Goal: Information Seeking & Learning: Learn about a topic

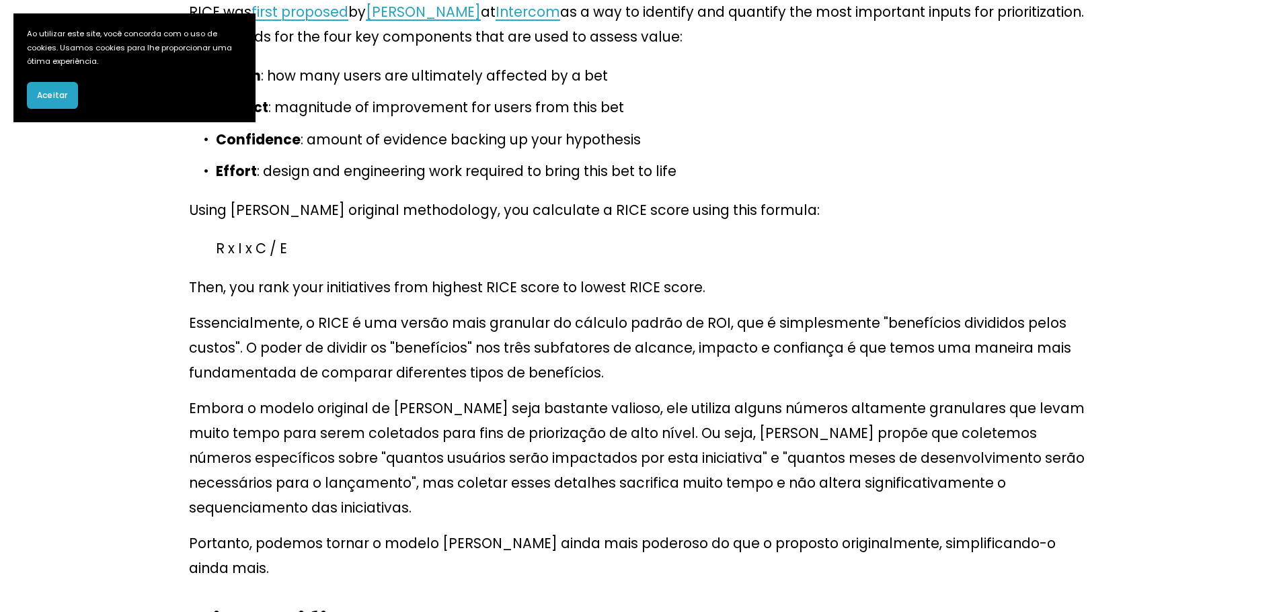
scroll to position [4907, 0]
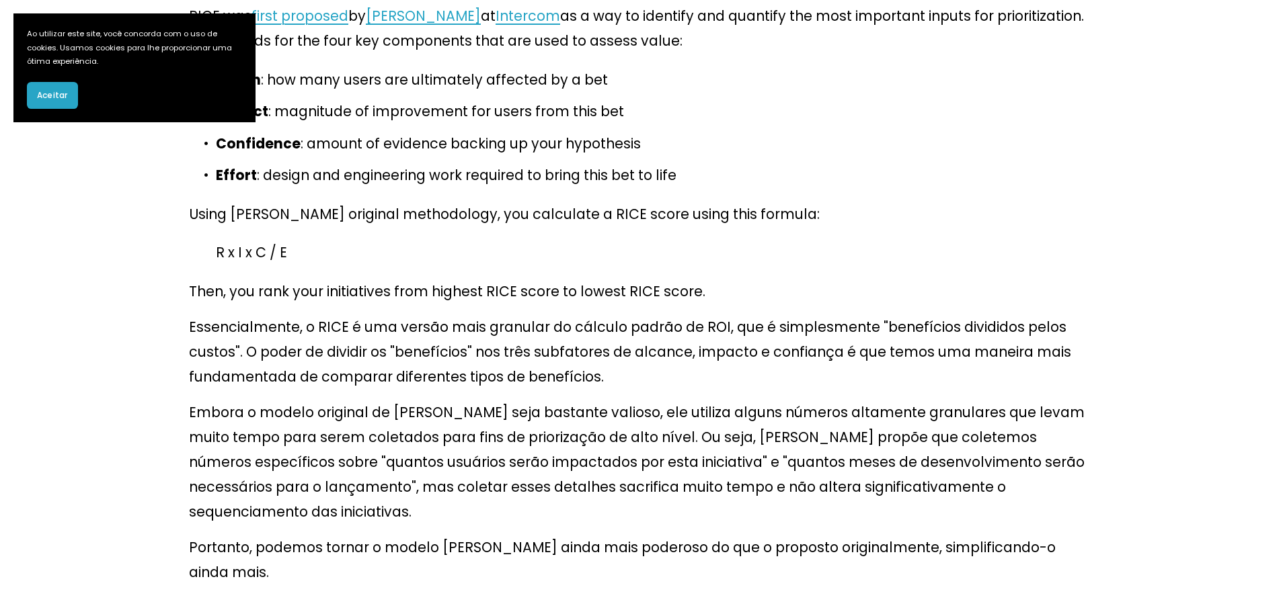
drag, startPoint x: 820, startPoint y: 282, endPoint x: 1075, endPoint y: 282, distance: 254.8
drag, startPoint x: 266, startPoint y: 302, endPoint x: 966, endPoint y: 303, distance: 700.5
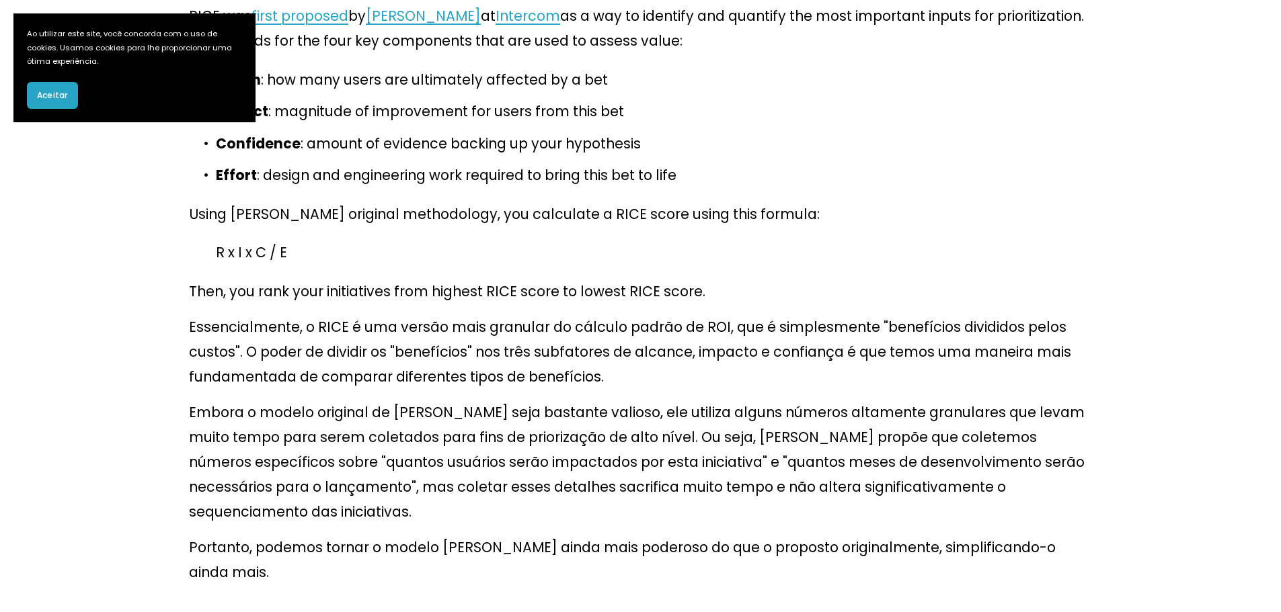
drag, startPoint x: 684, startPoint y: 303, endPoint x: 785, endPoint y: 313, distance: 100.6
drag, startPoint x: 321, startPoint y: 338, endPoint x: 811, endPoint y: 340, distance: 490.1
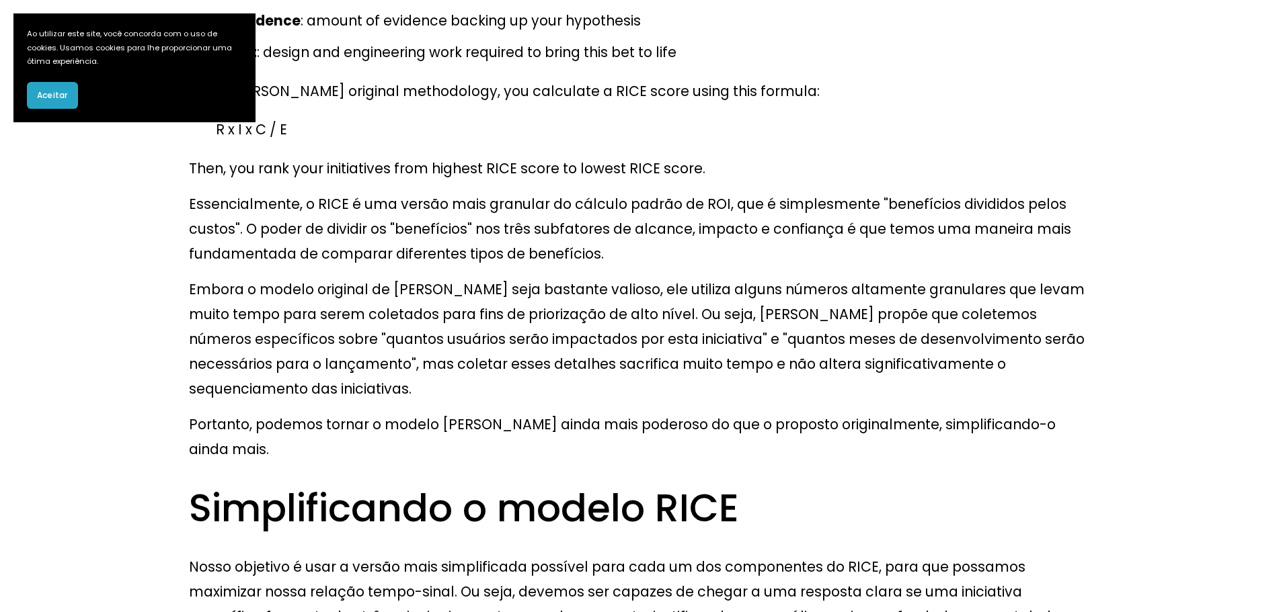
scroll to position [5042, 0]
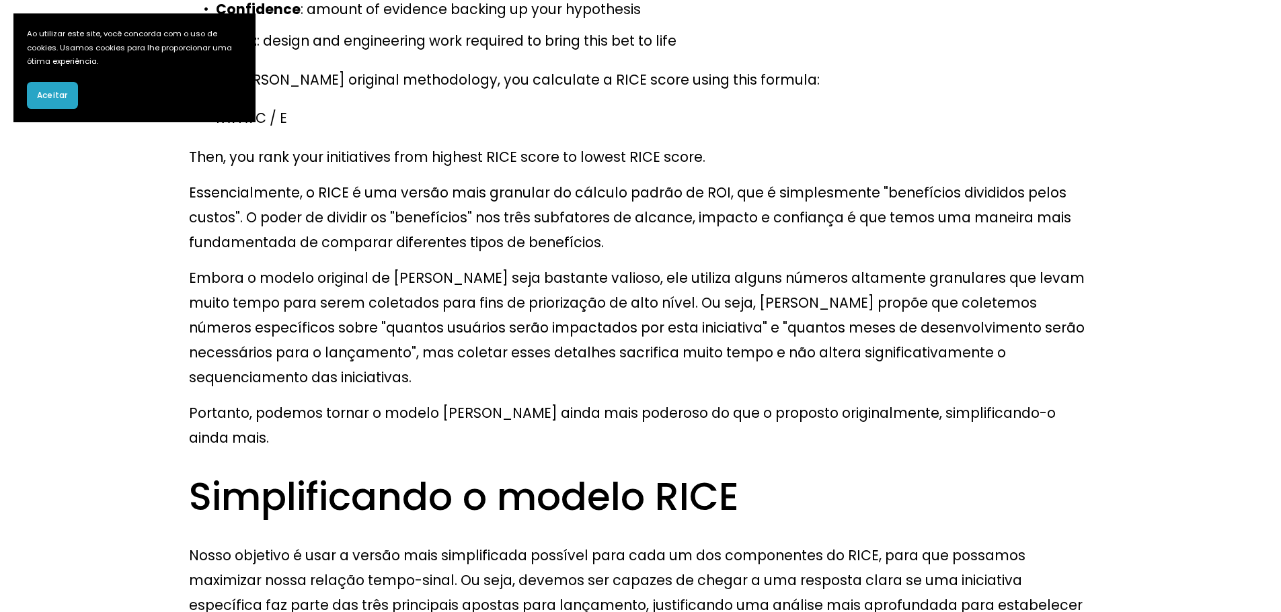
drag, startPoint x: 487, startPoint y: 335, endPoint x: 696, endPoint y: 335, distance: 209.1
drag, startPoint x: 502, startPoint y: 372, endPoint x: 1037, endPoint y: 363, distance: 534.5
drag, startPoint x: 329, startPoint y: 399, endPoint x: 922, endPoint y: 401, distance: 592.9
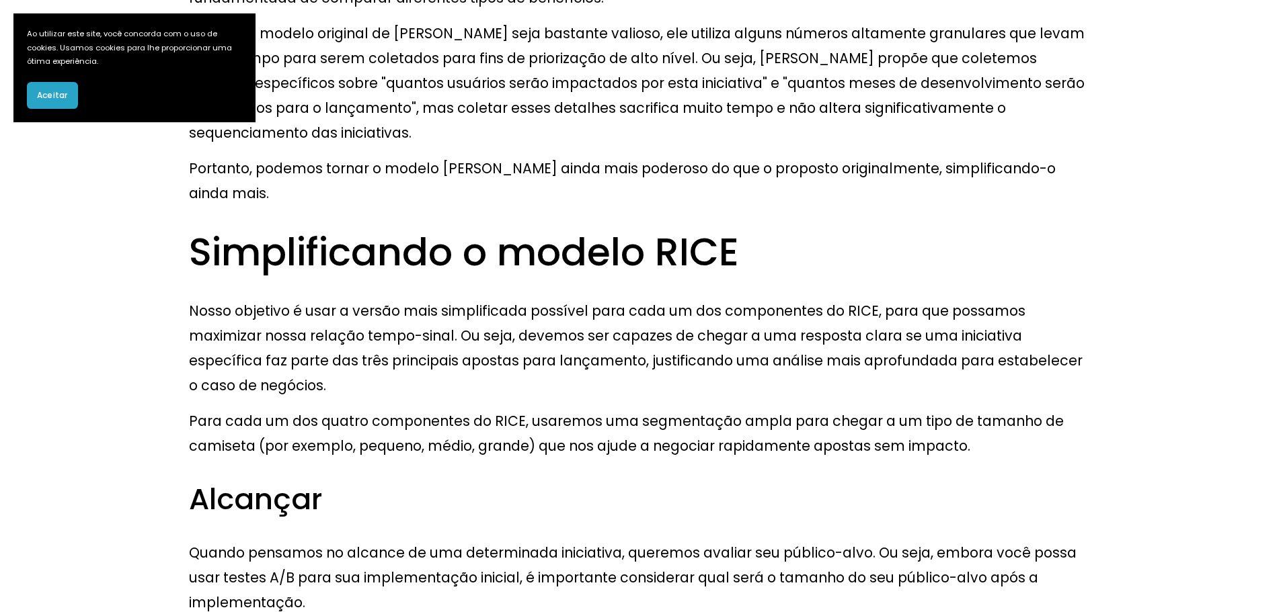
scroll to position [5311, 0]
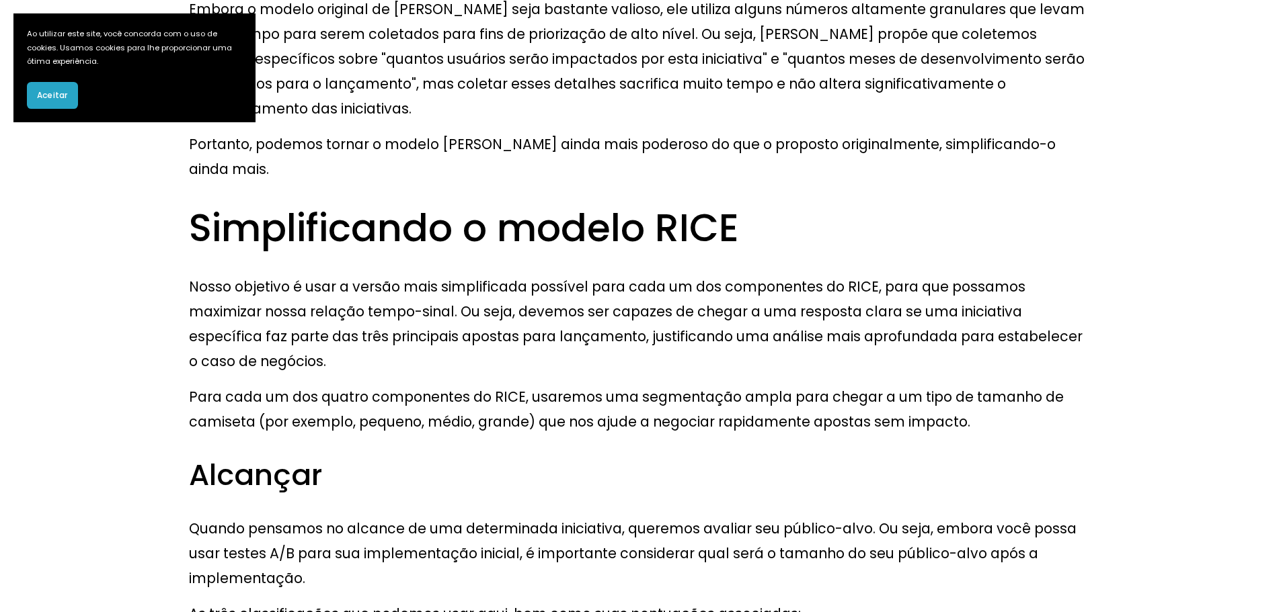
drag, startPoint x: 284, startPoint y: 300, endPoint x: 921, endPoint y: 297, distance: 636.6
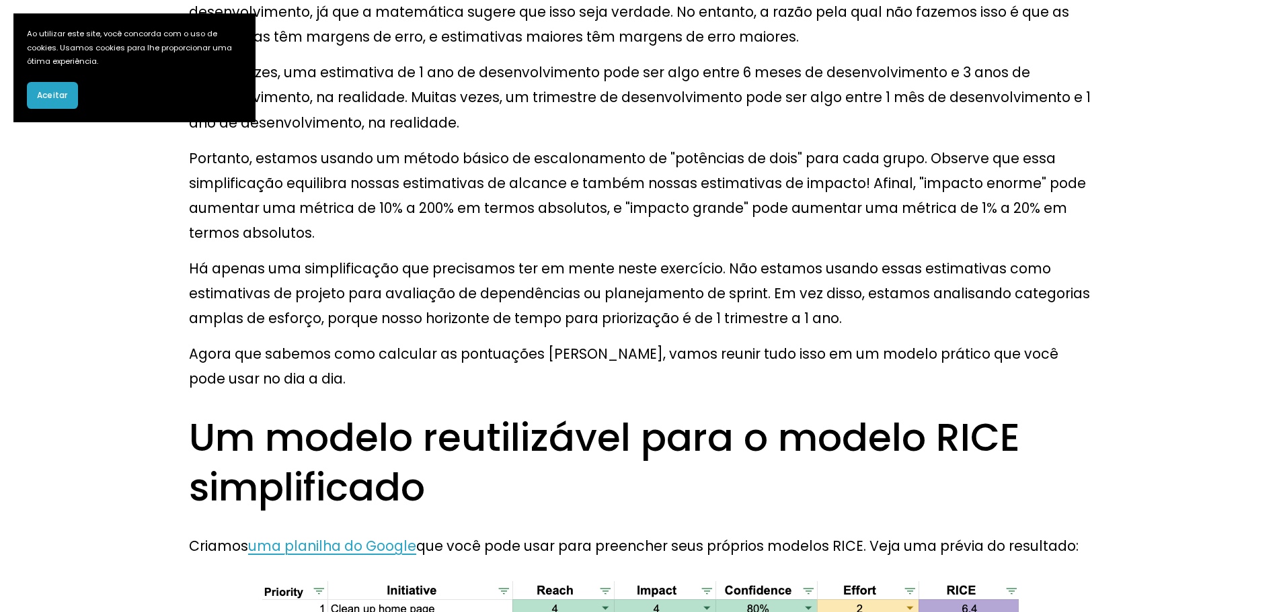
scroll to position [8269, 0]
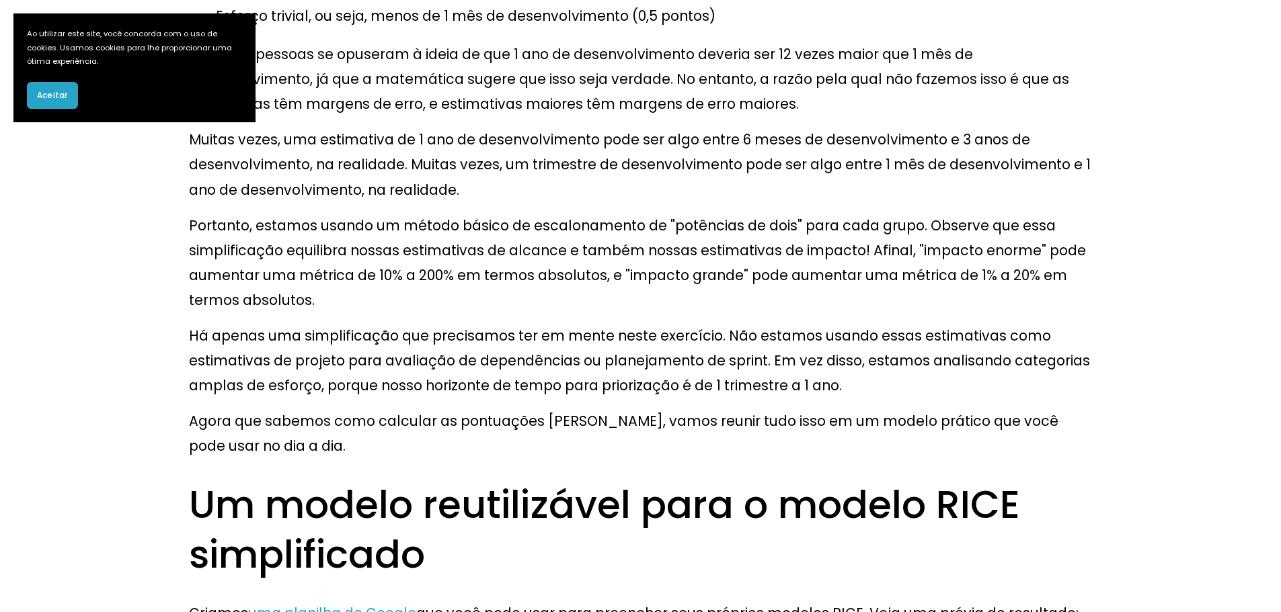
drag, startPoint x: 468, startPoint y: 350, endPoint x: 1123, endPoint y: 331, distance: 655.7
drag, startPoint x: 223, startPoint y: 428, endPoint x: 938, endPoint y: 407, distance: 714.9
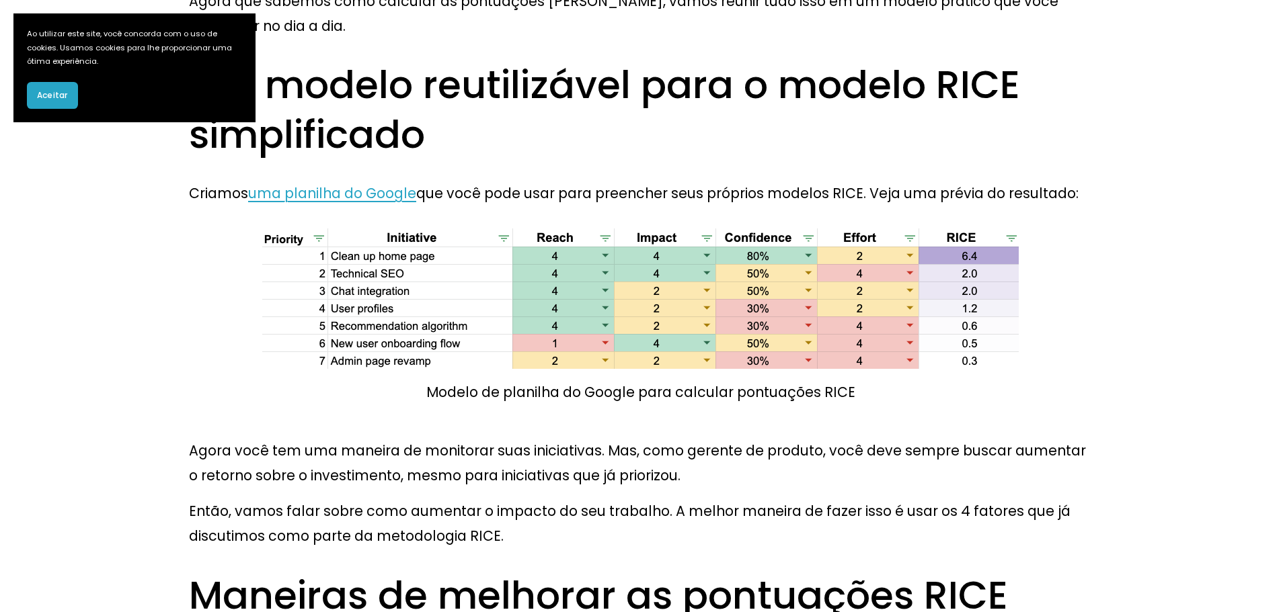
scroll to position [8672, 0]
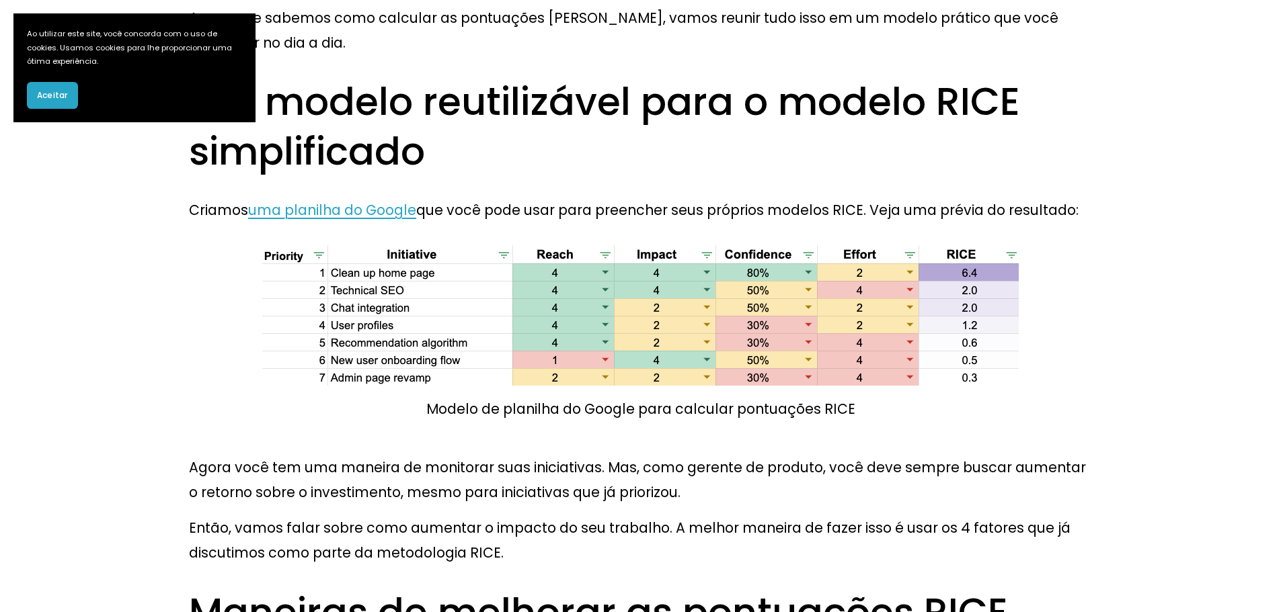
drag, startPoint x: 372, startPoint y: 382, endPoint x: 986, endPoint y: 391, distance: 613.8
drag, startPoint x: 863, startPoint y: 450, endPoint x: 801, endPoint y: 430, distance: 65.7
drag, startPoint x: 618, startPoint y: 323, endPoint x: 913, endPoint y: 383, distance: 301.3
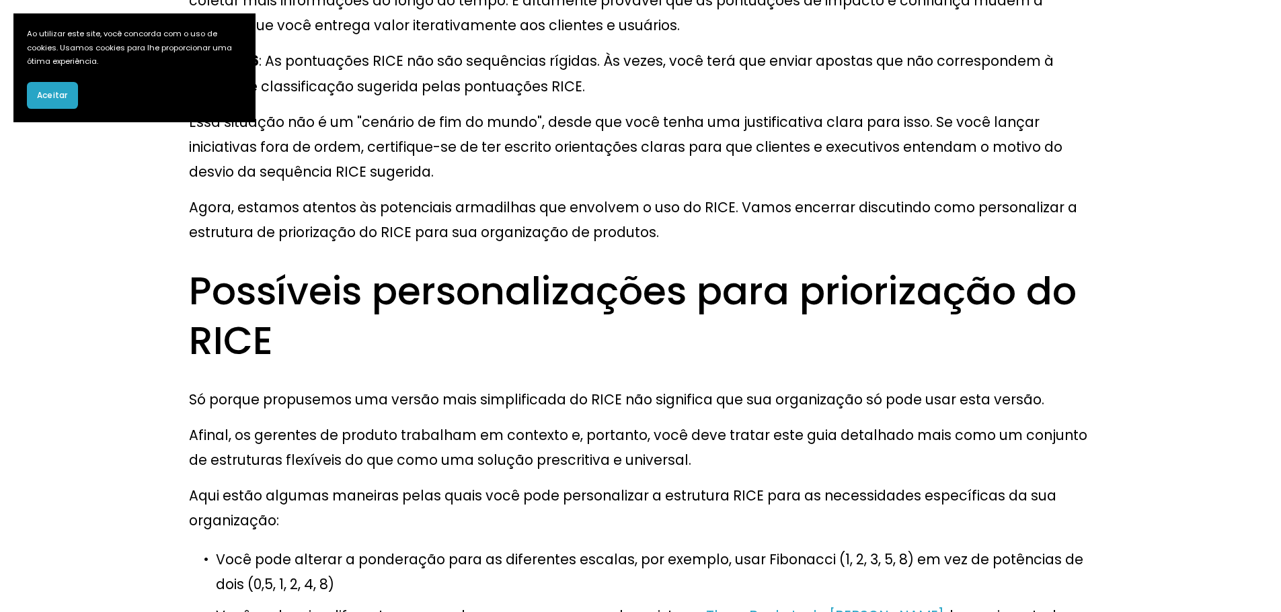
scroll to position [10487, 0]
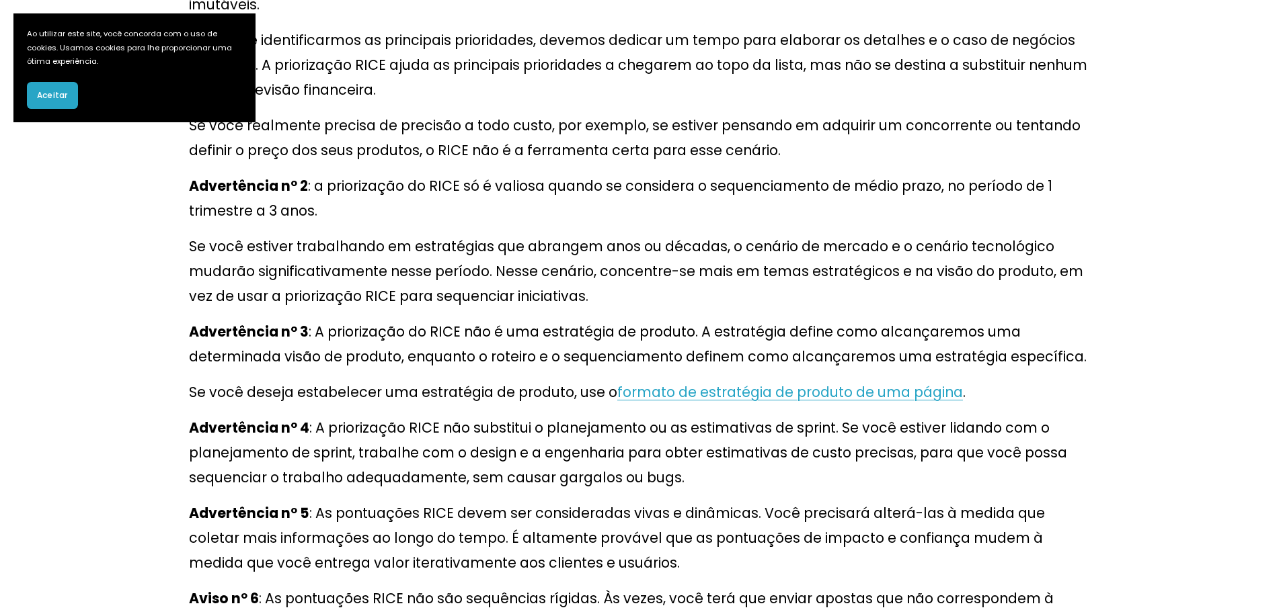
click at [66, 108] on button "Aceitar" at bounding box center [52, 95] width 51 height 27
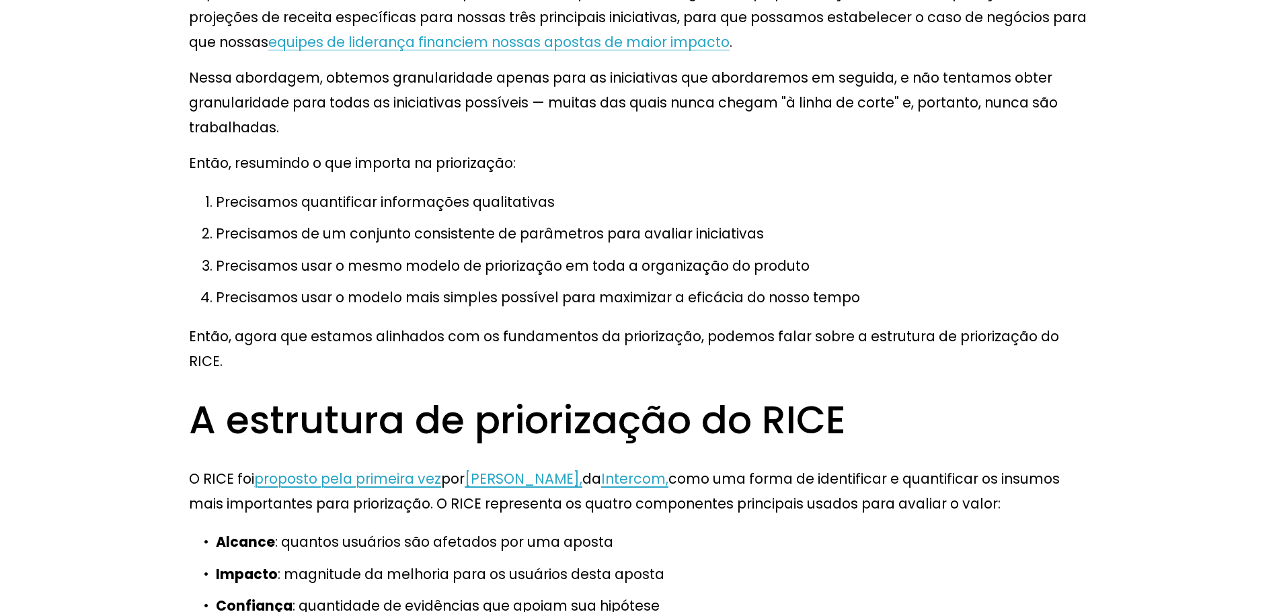
scroll to position [4706, 0]
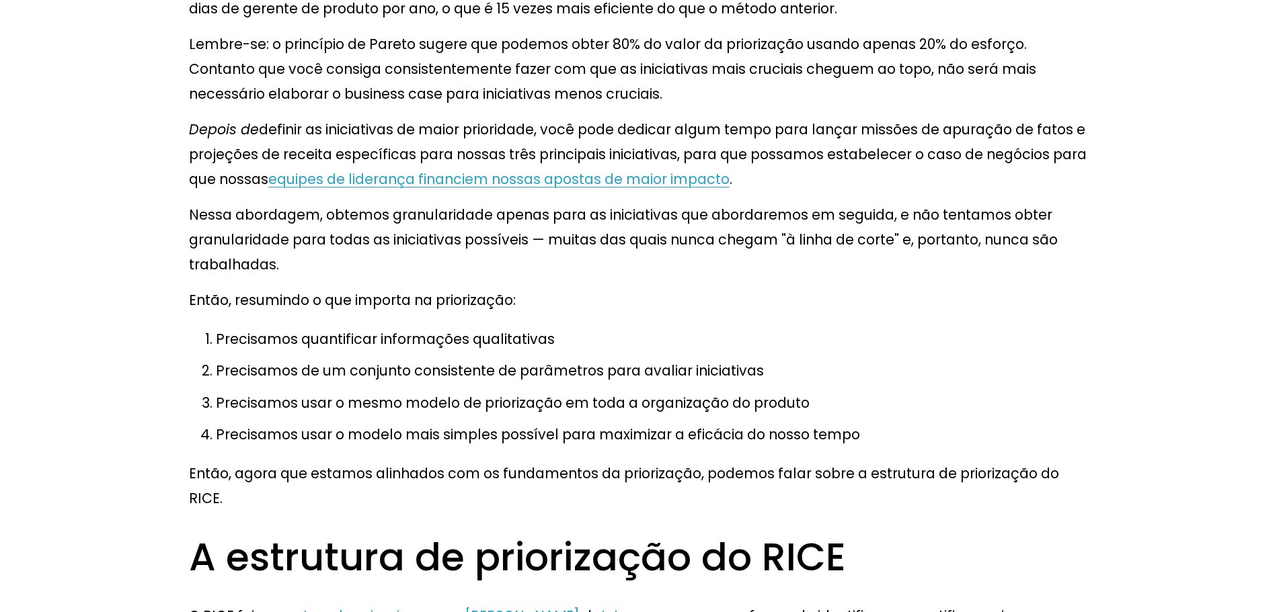
drag, startPoint x: 545, startPoint y: 180, endPoint x: 661, endPoint y: 182, distance: 117.0
drag, startPoint x: 216, startPoint y: 179, endPoint x: 346, endPoint y: 205, distance: 132.4
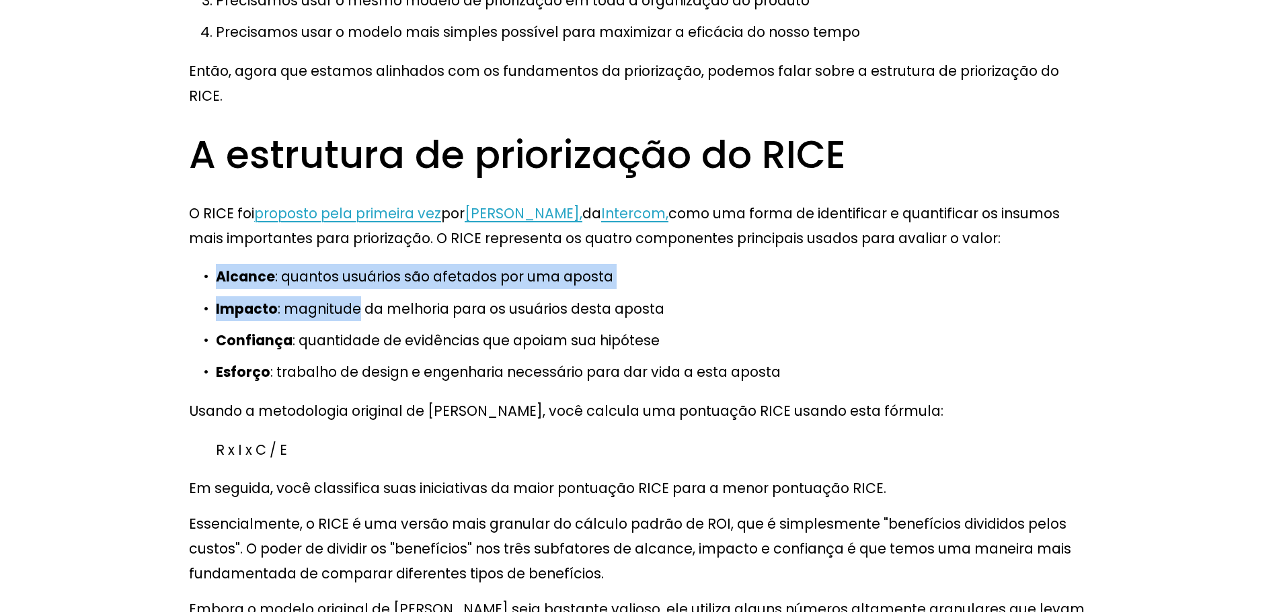
scroll to position [5109, 0]
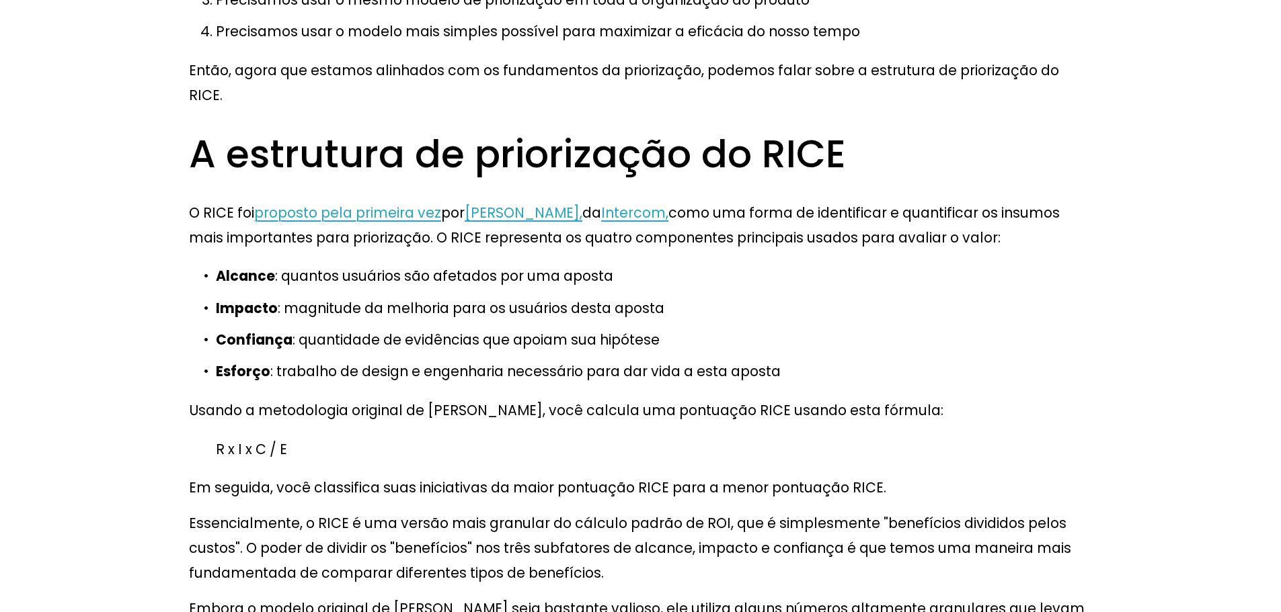
drag, startPoint x: 225, startPoint y: 286, endPoint x: 1064, endPoint y: 294, distance: 839.7
drag, startPoint x: 815, startPoint y: 340, endPoint x: 710, endPoint y: 346, distance: 105.0
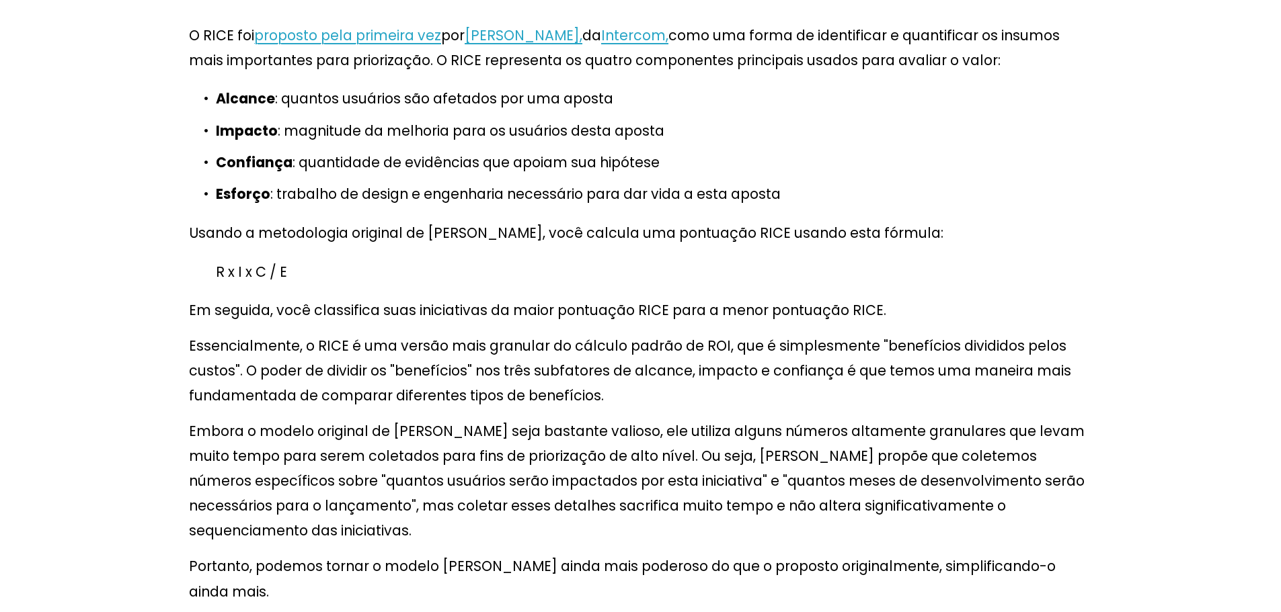
scroll to position [5311, 0]
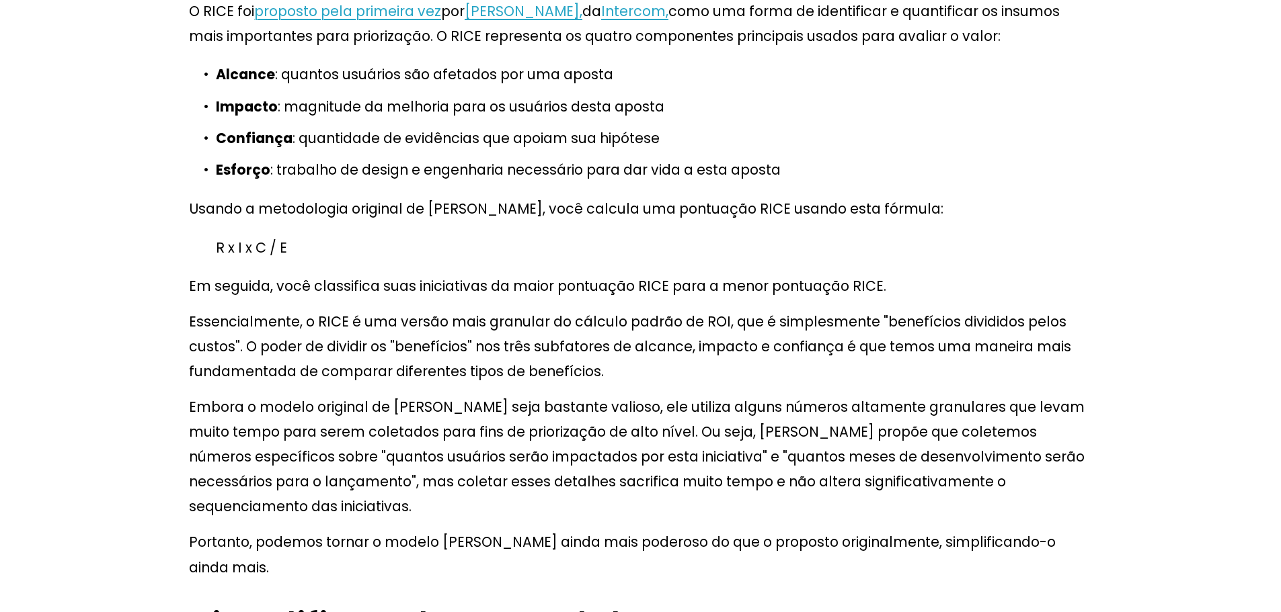
drag, startPoint x: 368, startPoint y: 355, endPoint x: 744, endPoint y: 349, distance: 375.2
drag, startPoint x: 524, startPoint y: 405, endPoint x: 463, endPoint y: 405, distance: 61.8
drag, startPoint x: 213, startPoint y: 412, endPoint x: 620, endPoint y: 400, distance: 407.6
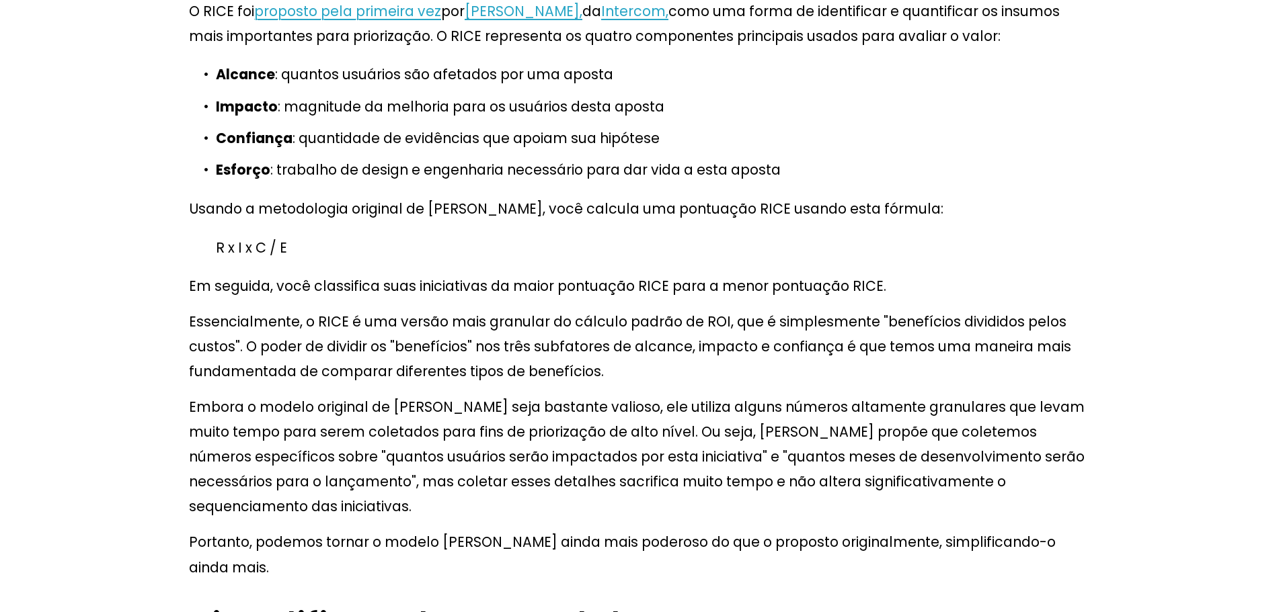
drag, startPoint x: 731, startPoint y: 438, endPoint x: 147, endPoint y: 378, distance: 586.6
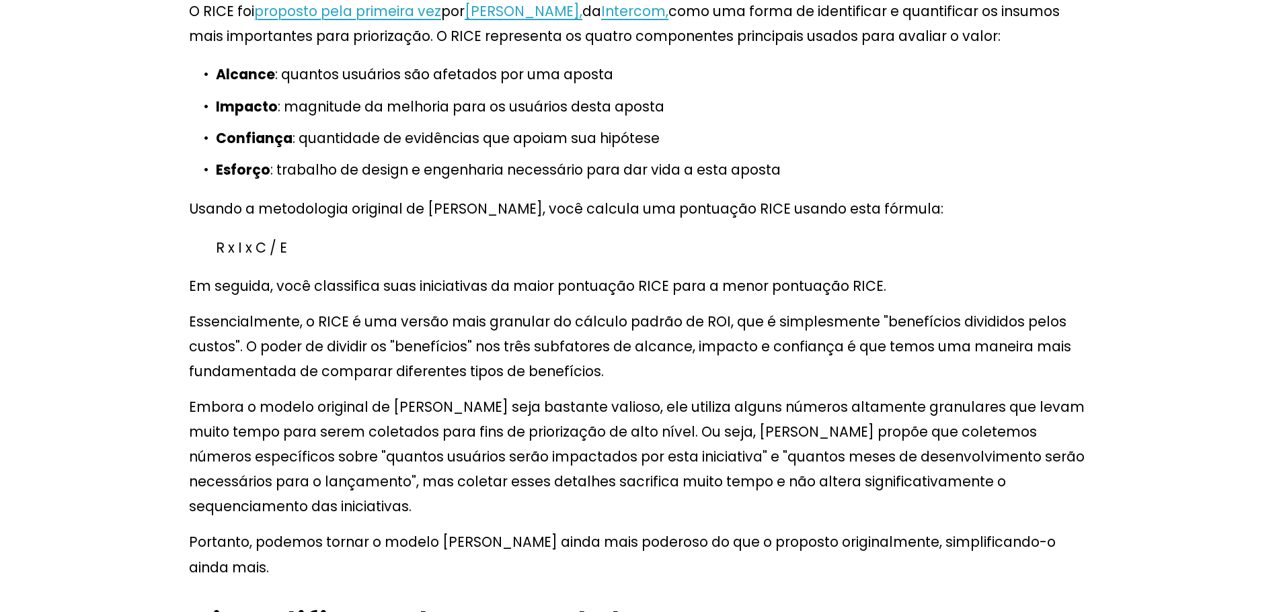
drag, startPoint x: 216, startPoint y: 414, endPoint x: 294, endPoint y: 414, distance: 77.3
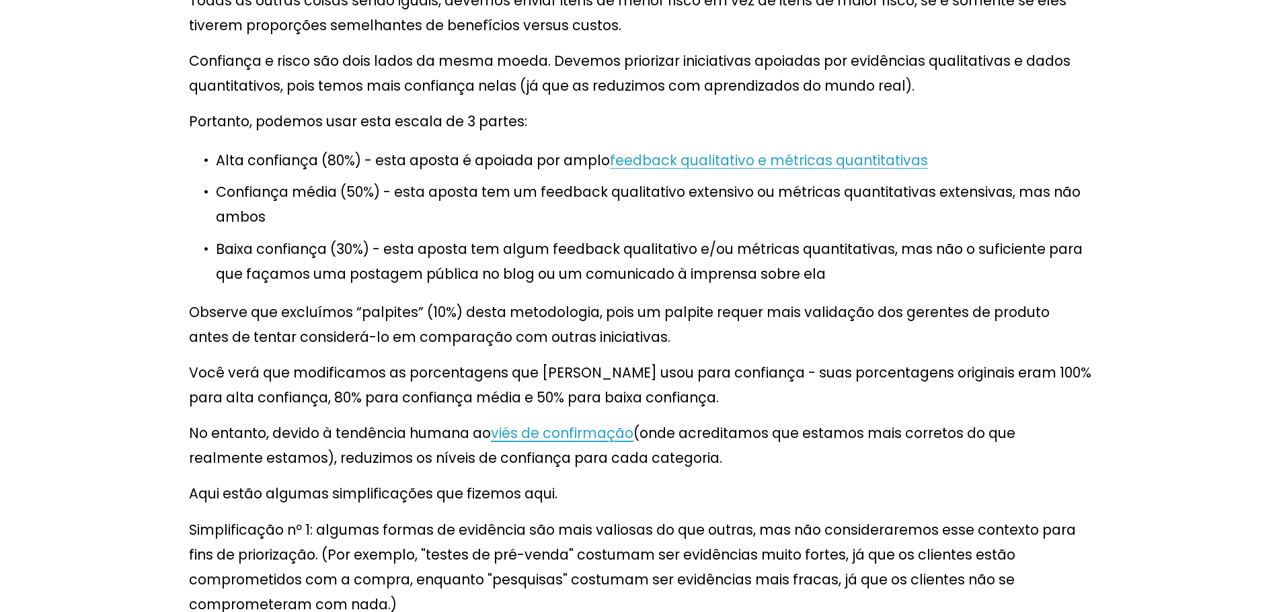
scroll to position [8193, 0]
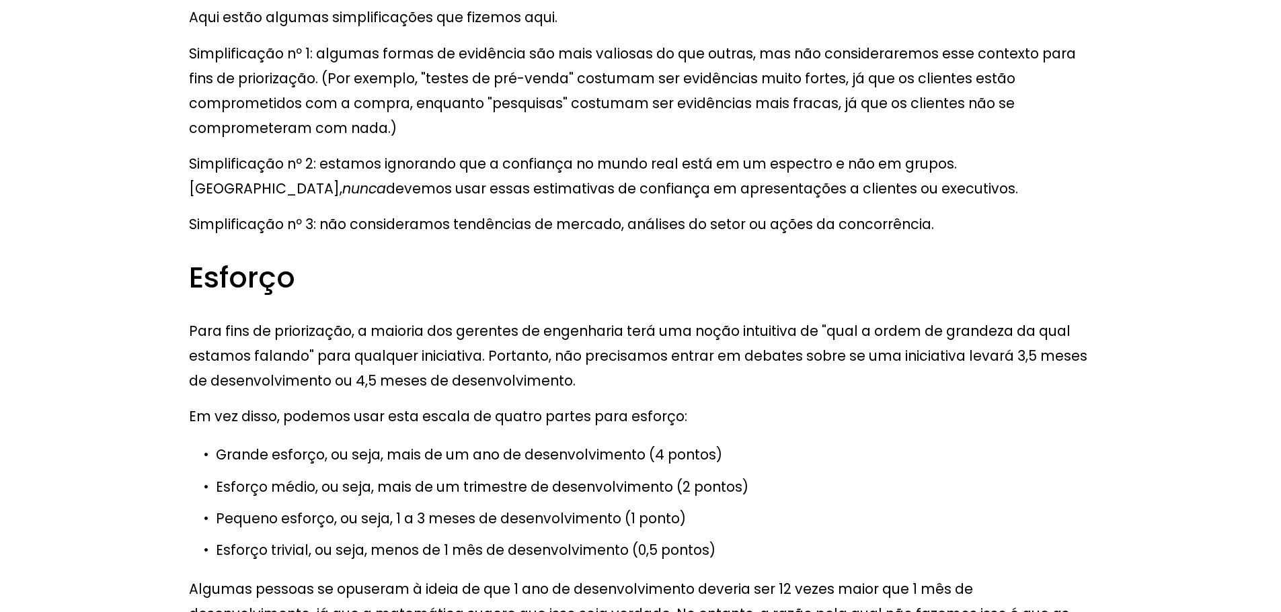
scroll to position [8126, 0]
